Goal: Check status: Check status

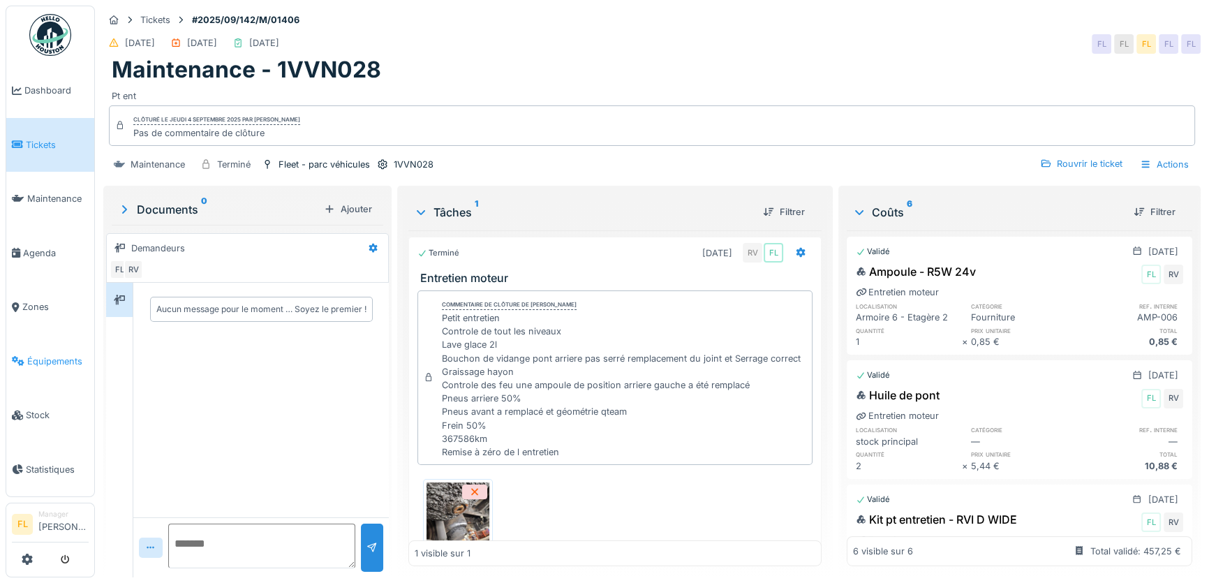
click at [64, 355] on span "Équipements" at bounding box center [57, 361] width 61 height 13
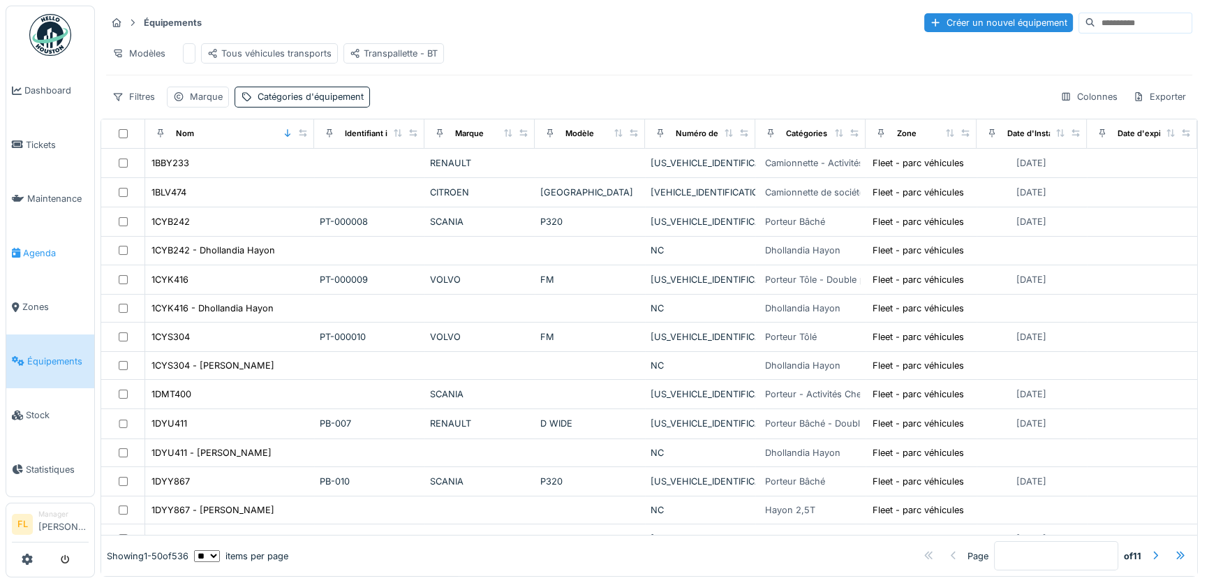
click at [41, 252] on span "Agenda" at bounding box center [56, 252] width 66 height 13
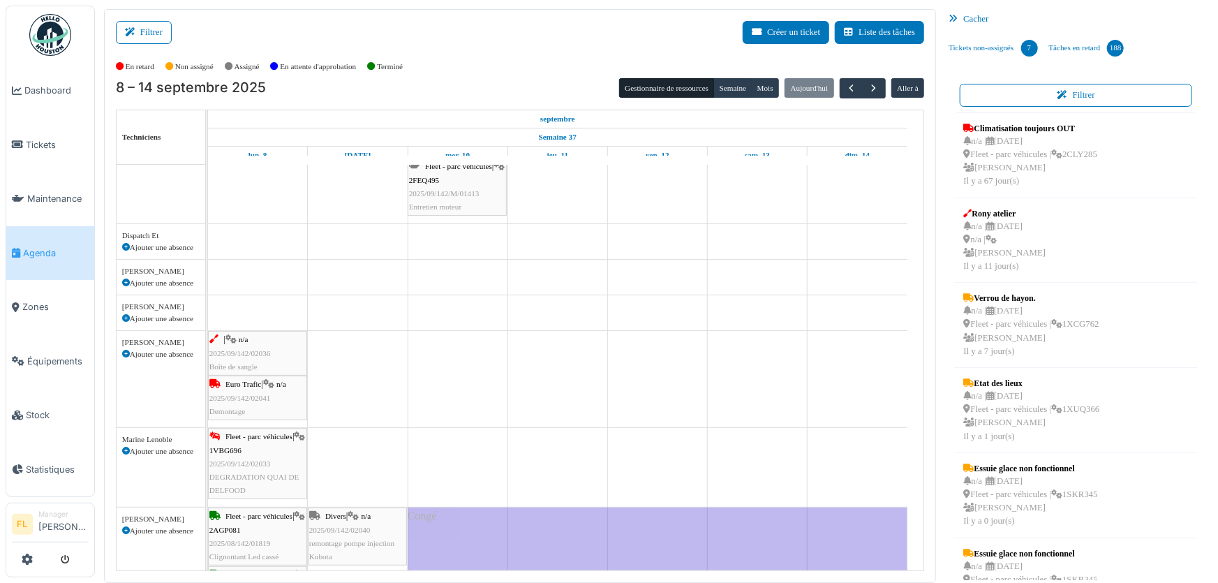
scroll to position [231, 0]
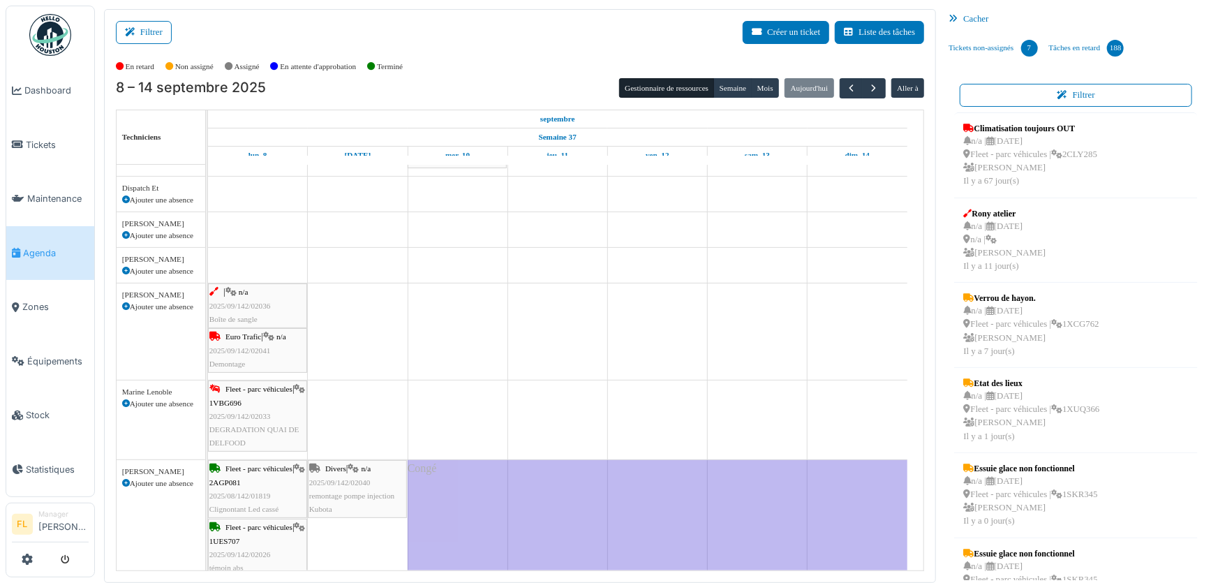
click at [279, 360] on div "Euro Trafic | n/a 2025/09/142/02041 Demontage" at bounding box center [257, 350] width 96 height 40
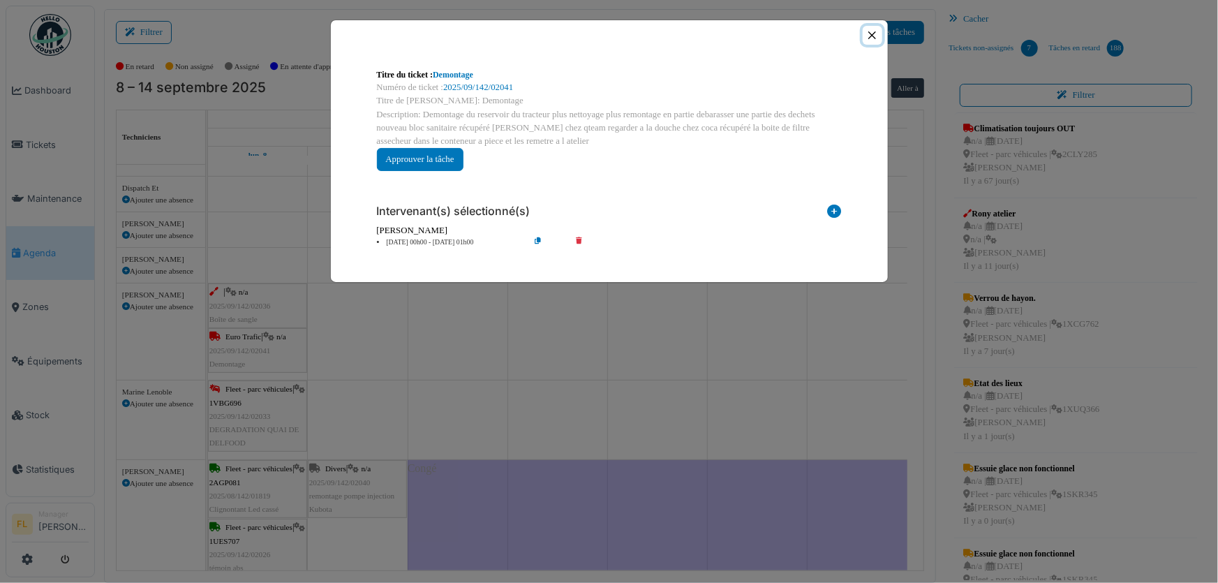
click at [868, 36] on button "Close" at bounding box center [872, 35] width 19 height 19
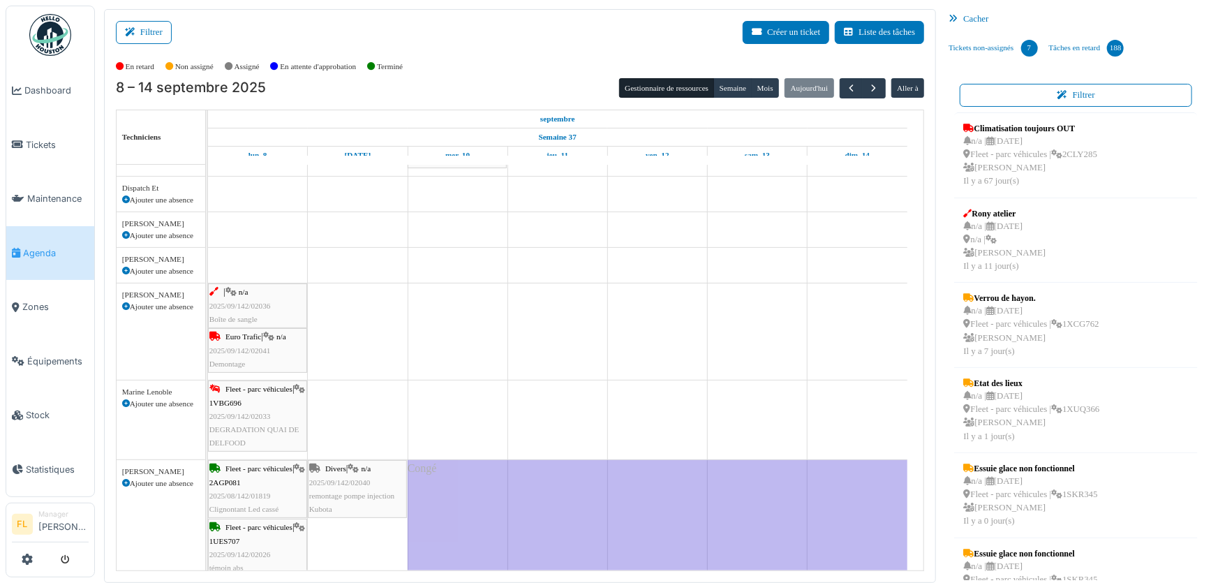
click at [255, 348] on span "2025/09/142/02041" at bounding box center [239, 350] width 61 height 8
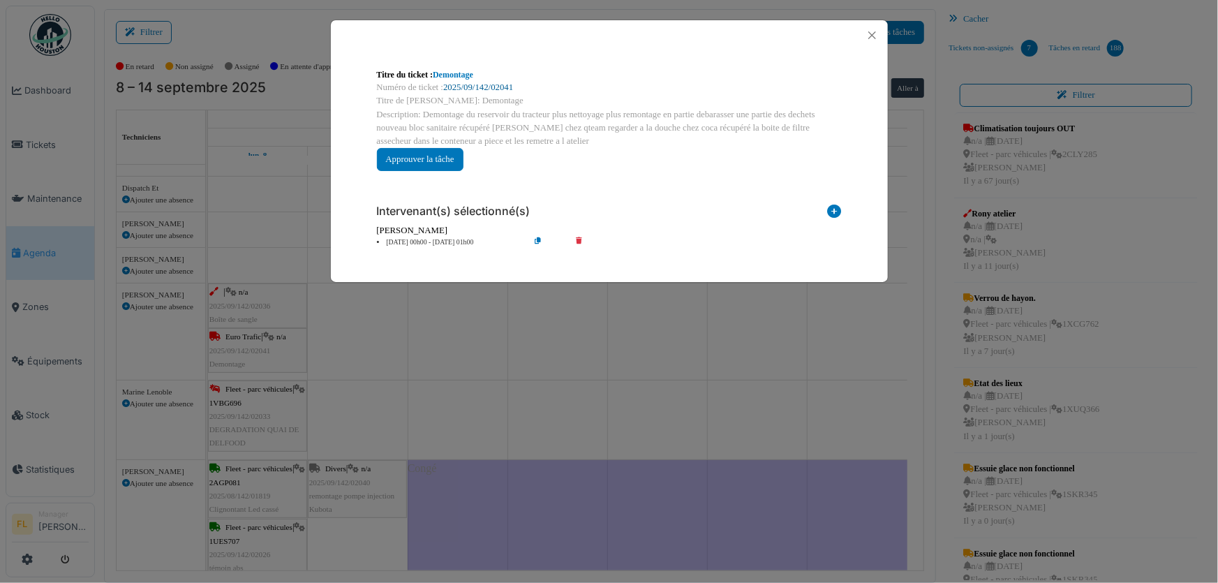
click at [472, 84] on link "2025/09/142/02041" at bounding box center [478, 87] width 70 height 10
click at [873, 35] on button "Close" at bounding box center [872, 35] width 19 height 19
